Goal: Task Accomplishment & Management: Complete application form

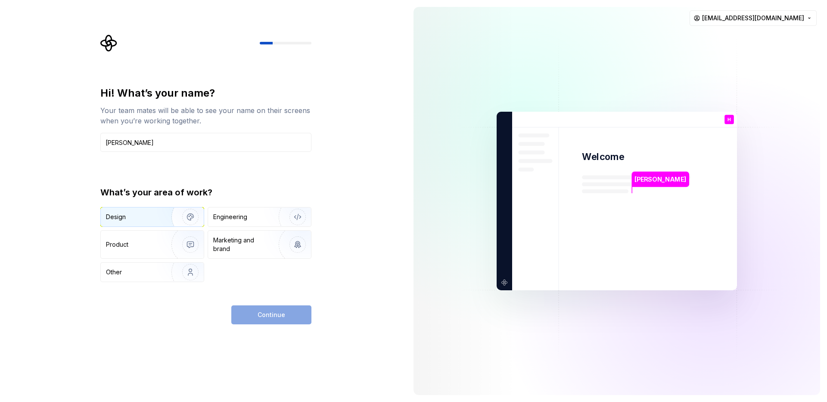
type input "Hitesh"
click at [161, 219] on img "button" at bounding box center [184, 217] width 55 height 58
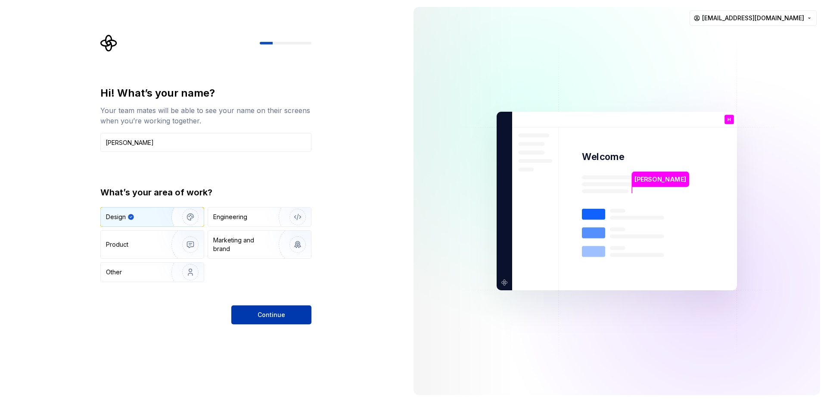
click at [263, 315] on span "Continue" at bounding box center [272, 314] width 28 height 9
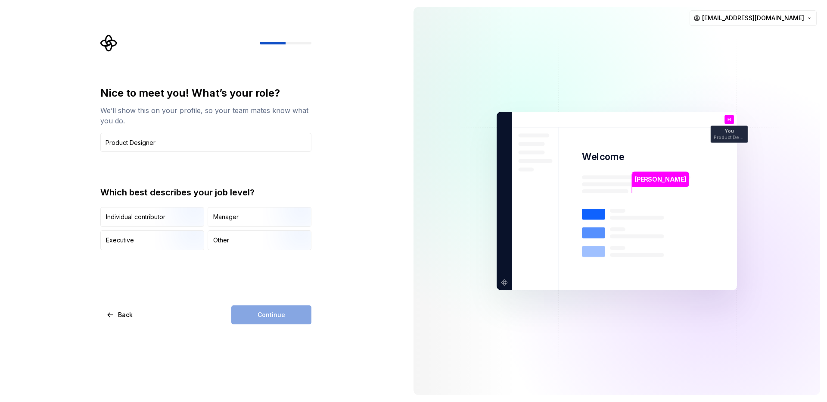
type input "Product Designer"
click at [290, 312] on div "Continue" at bounding box center [271, 314] width 80 height 19
click at [212, 243] on div "Other" at bounding box center [259, 240] width 103 height 19
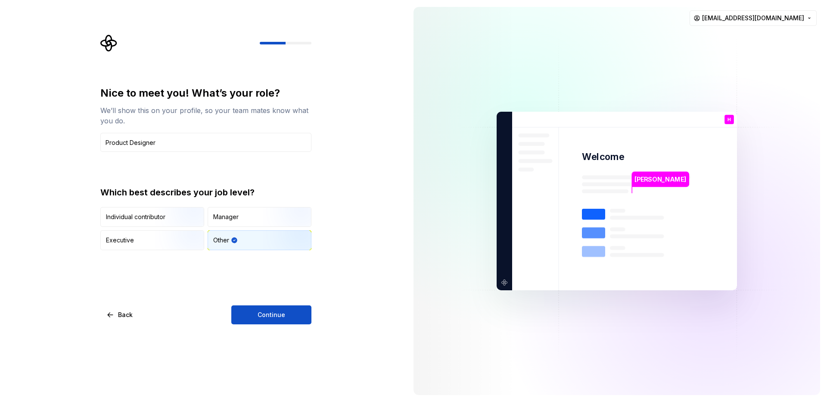
click at [266, 324] on div "Nice to meet you! What’s your role? We’ll show this on your profile, so your te…" at bounding box center [203, 201] width 407 height 402
click at [287, 309] on button "Continue" at bounding box center [271, 314] width 80 height 19
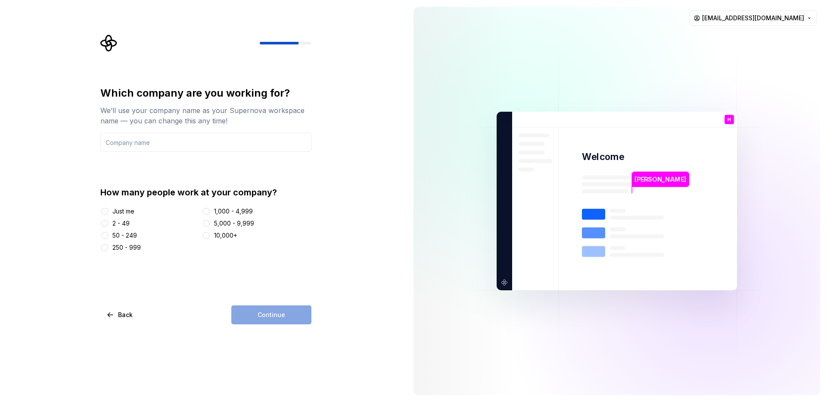
click at [125, 231] on div "50 - 249" at bounding box center [124, 235] width 25 height 9
click at [108, 232] on button "50 - 249" at bounding box center [104, 235] width 7 height 7
click at [282, 320] on div "Continue" at bounding box center [271, 314] width 80 height 19
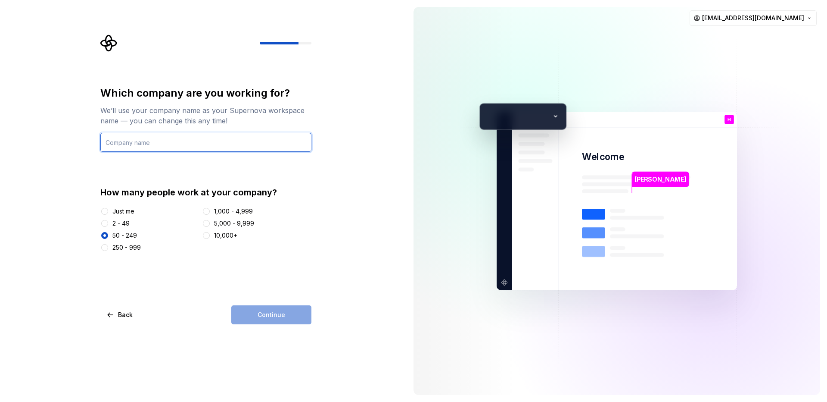
click at [198, 147] on input "text" at bounding box center [205, 142] width 211 height 19
type input "Adbanao"
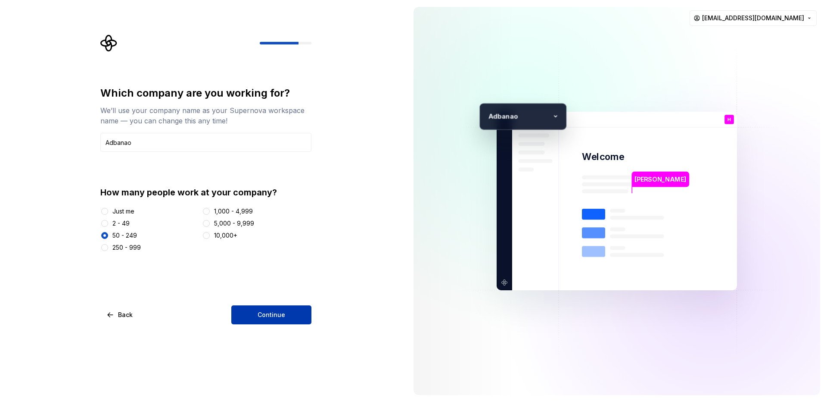
click at [293, 310] on button "Continue" at bounding box center [271, 314] width 80 height 19
